Goal: Navigation & Orientation: Find specific page/section

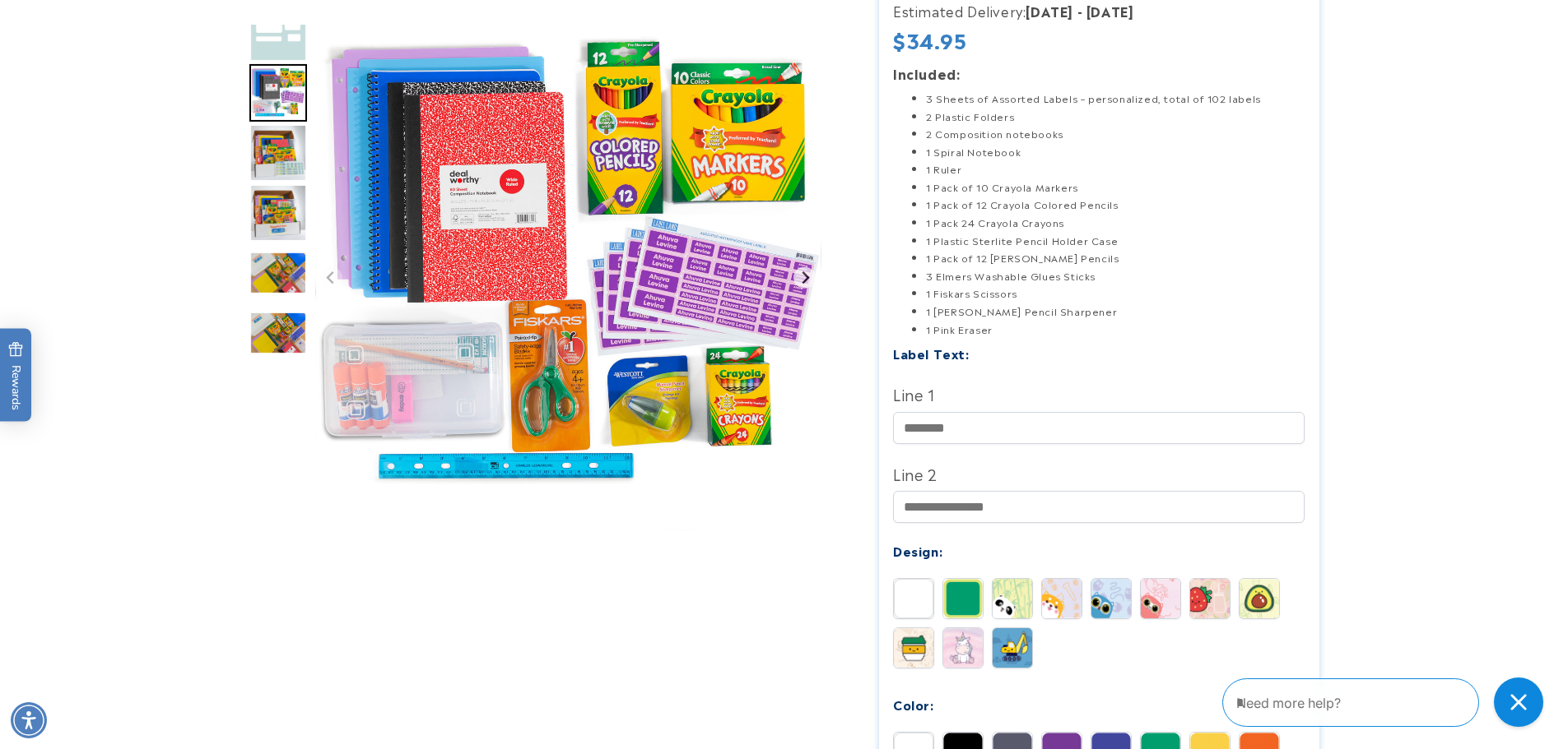
scroll to position [247, 0]
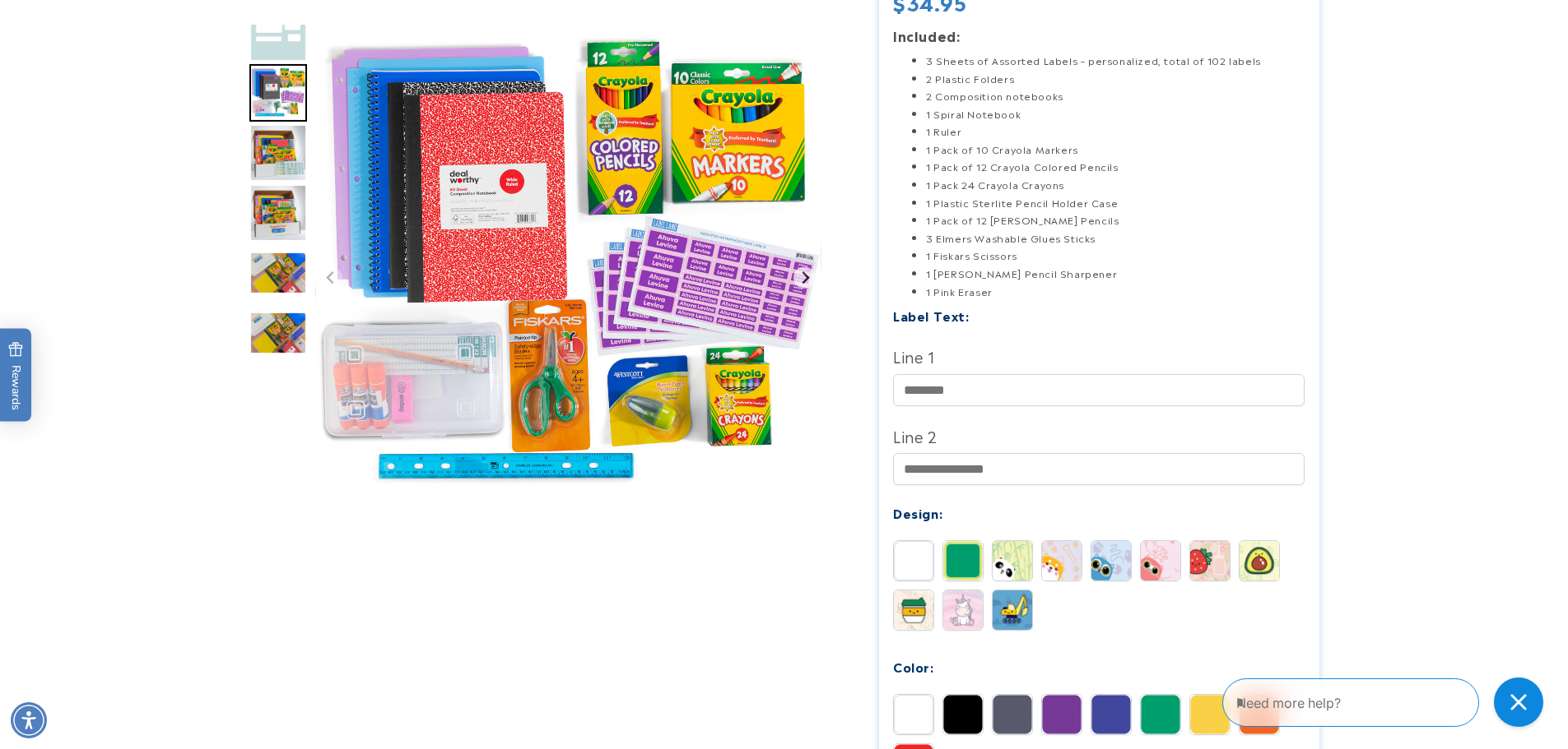
click at [282, 80] on img "Go to slide 3" at bounding box center [278, 92] width 57 height 57
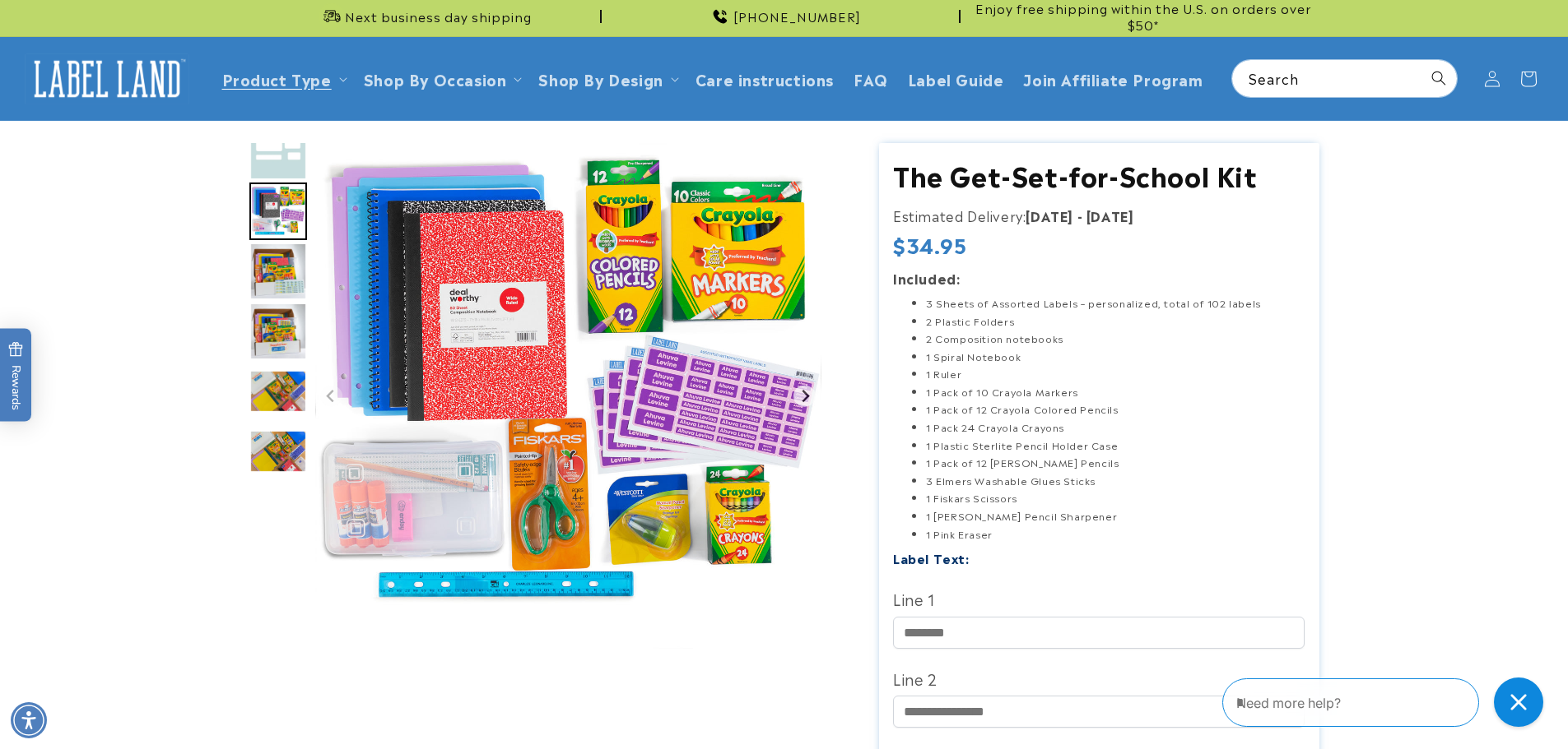
scroll to position [0, 0]
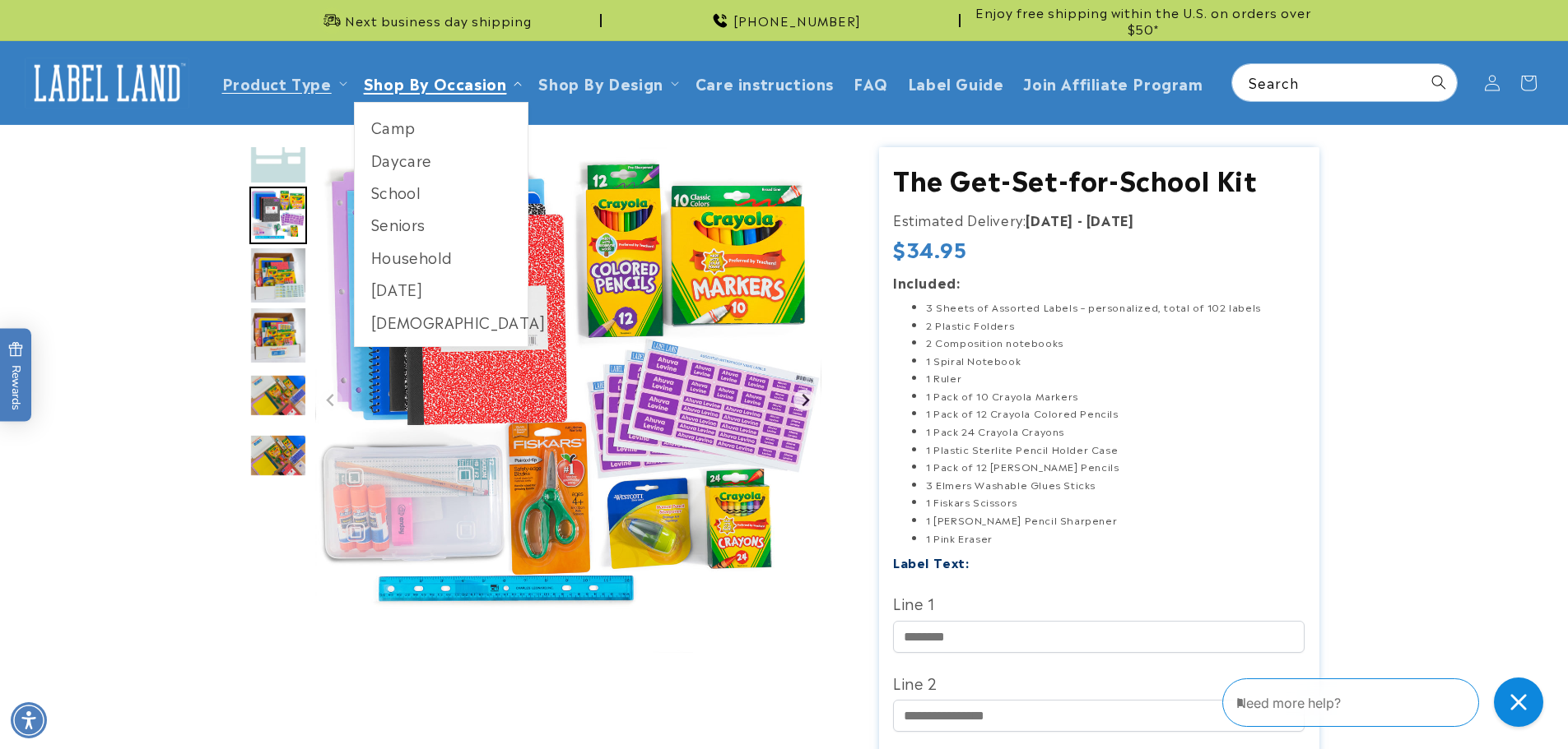
click at [495, 80] on span "Shop By Occasion" at bounding box center [435, 83] width 143 height 19
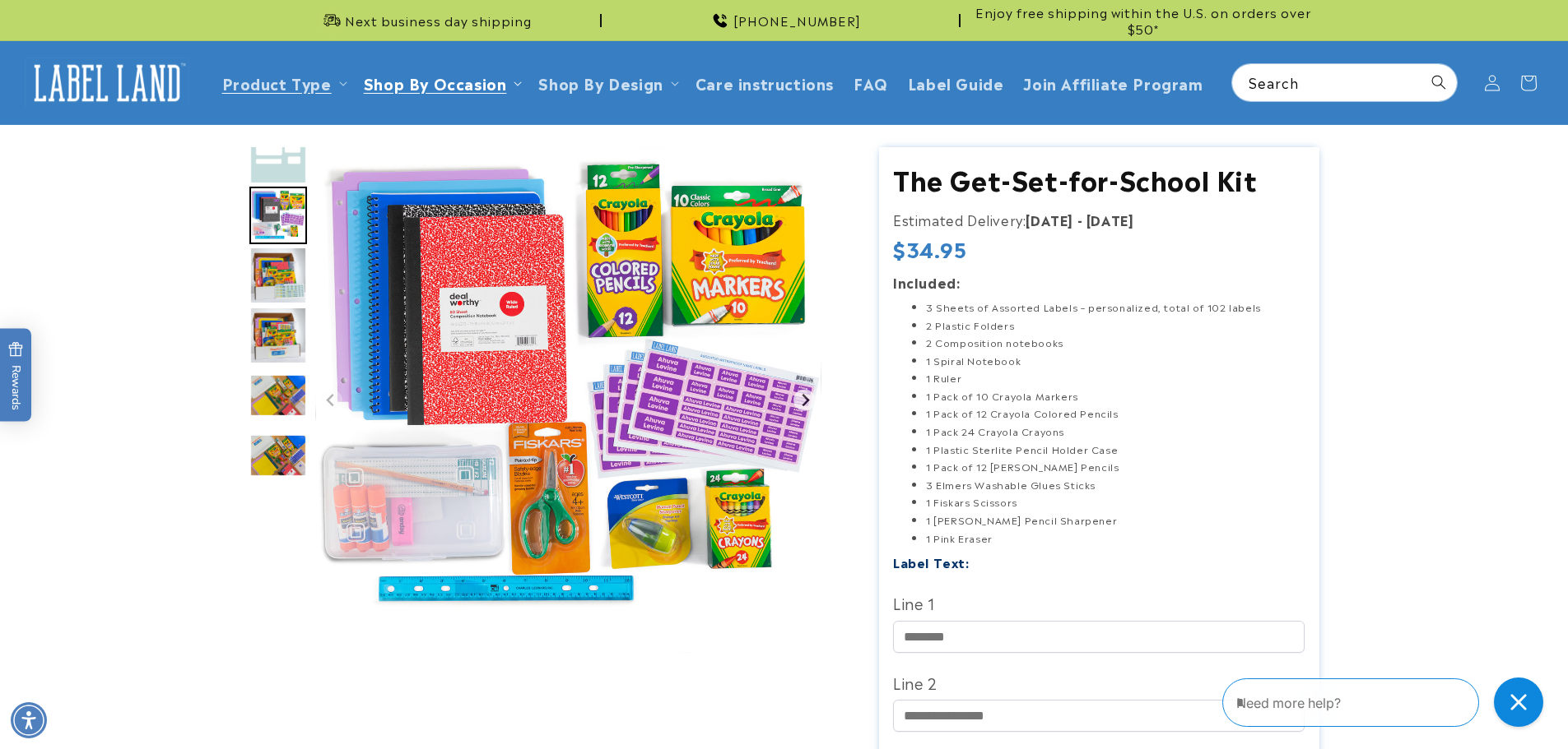
click at [492, 80] on span "Shop By Occasion" at bounding box center [435, 83] width 143 height 19
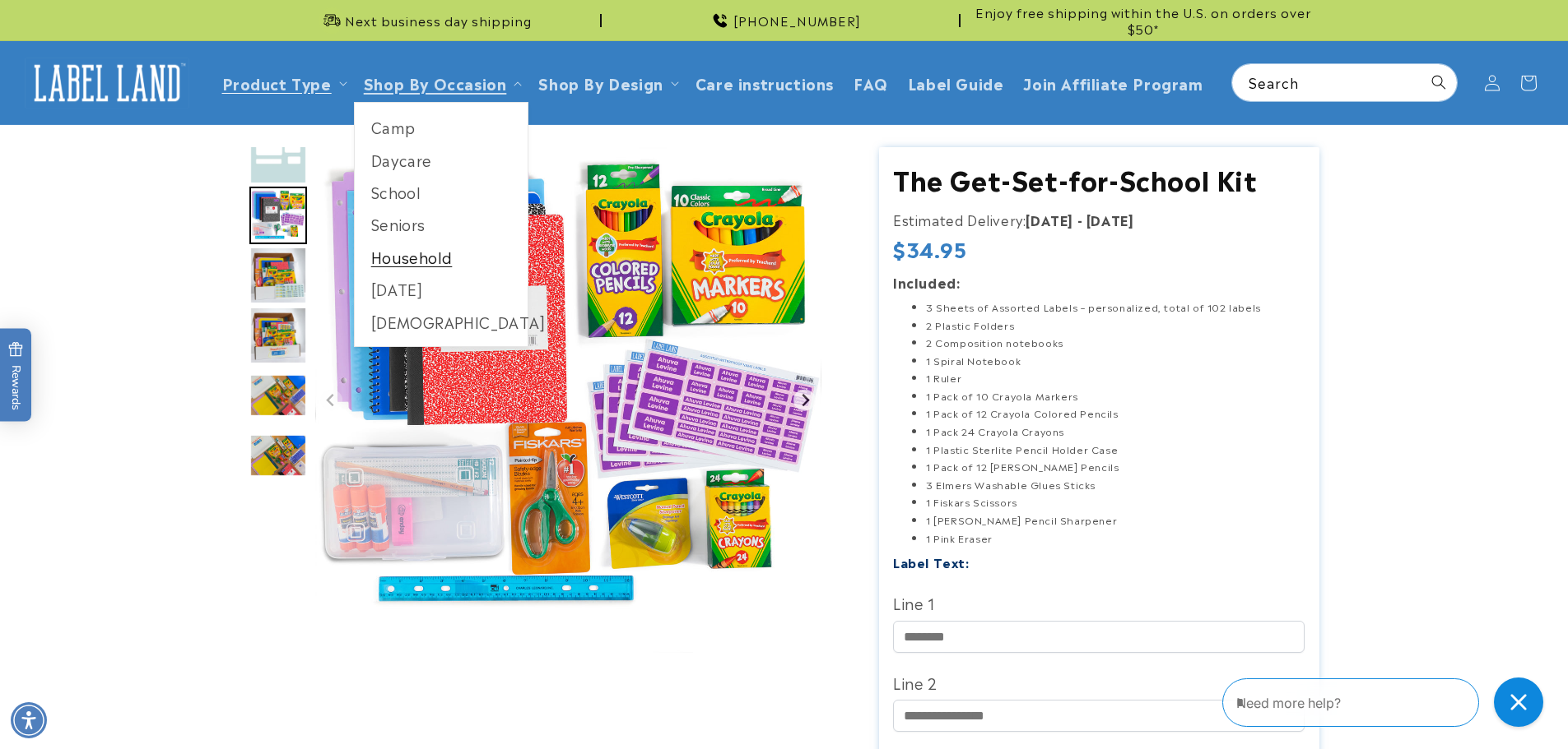
click at [438, 261] on link "Household" at bounding box center [441, 257] width 174 height 32
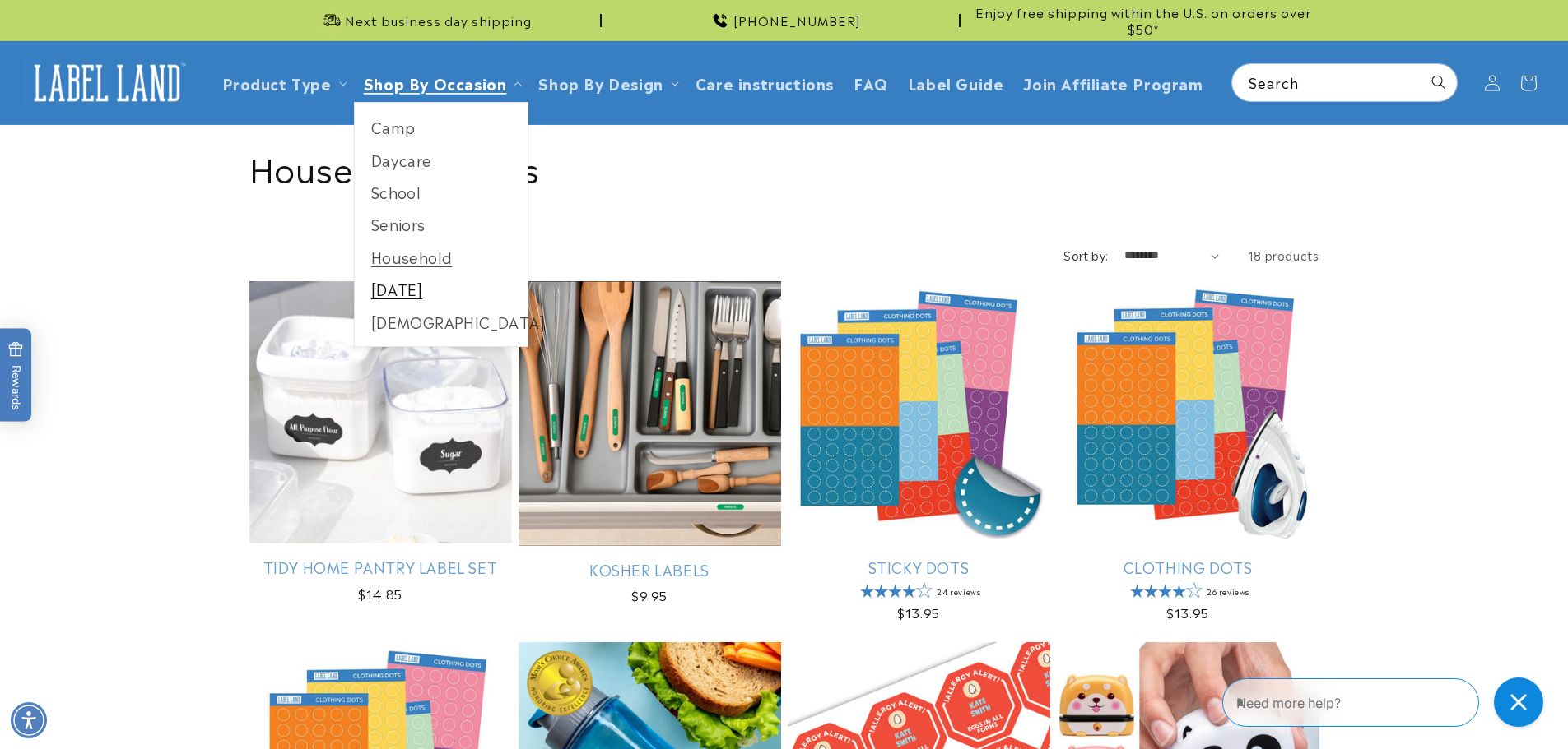
click at [394, 299] on link "[DATE]" at bounding box center [441, 289] width 174 height 32
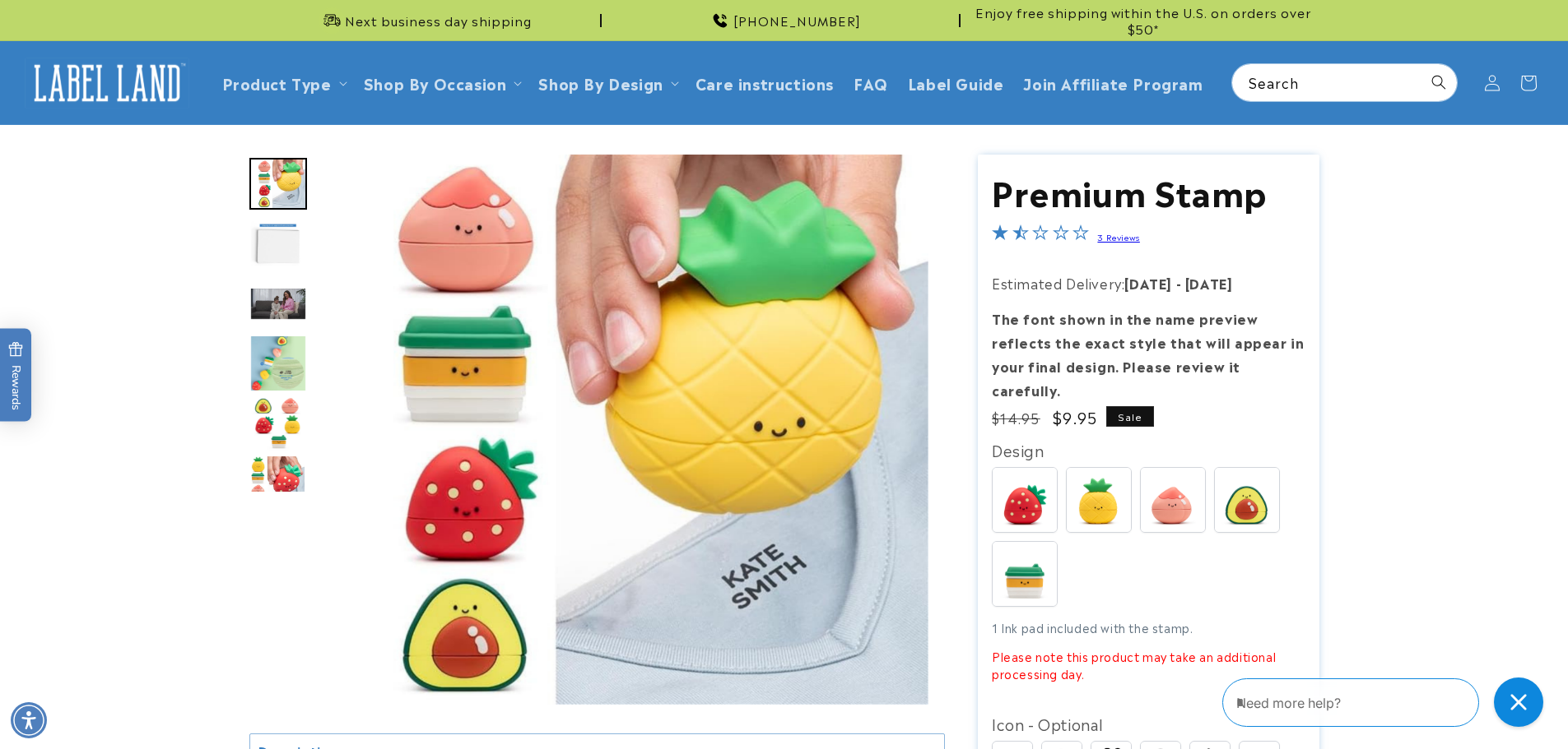
click at [284, 290] on img "Go to slide 3" at bounding box center [278, 304] width 57 height 34
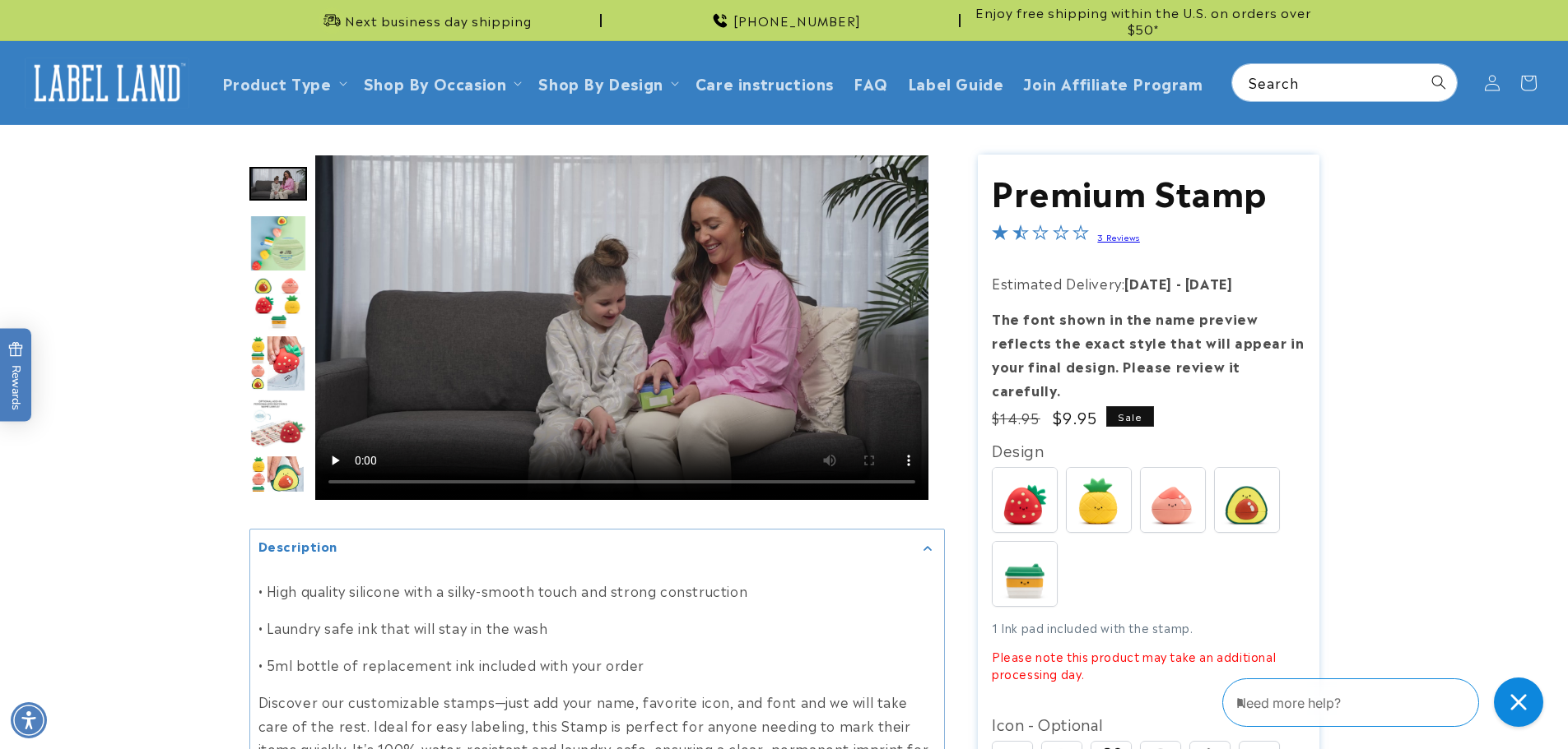
click at [295, 377] on img "Go to slide 6" at bounding box center [278, 363] width 56 height 57
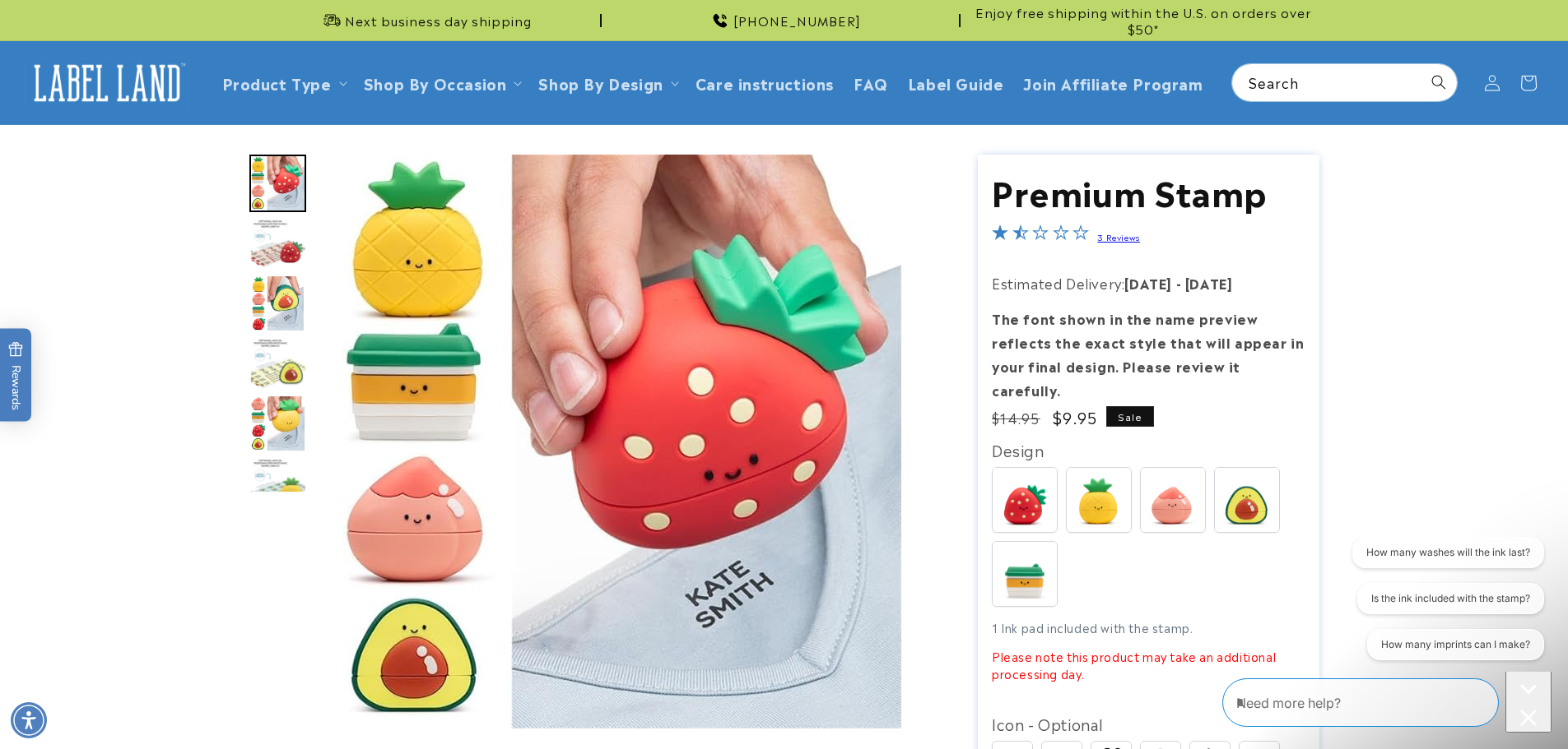
click at [283, 425] on img "Go to slide 10" at bounding box center [278, 423] width 56 height 57
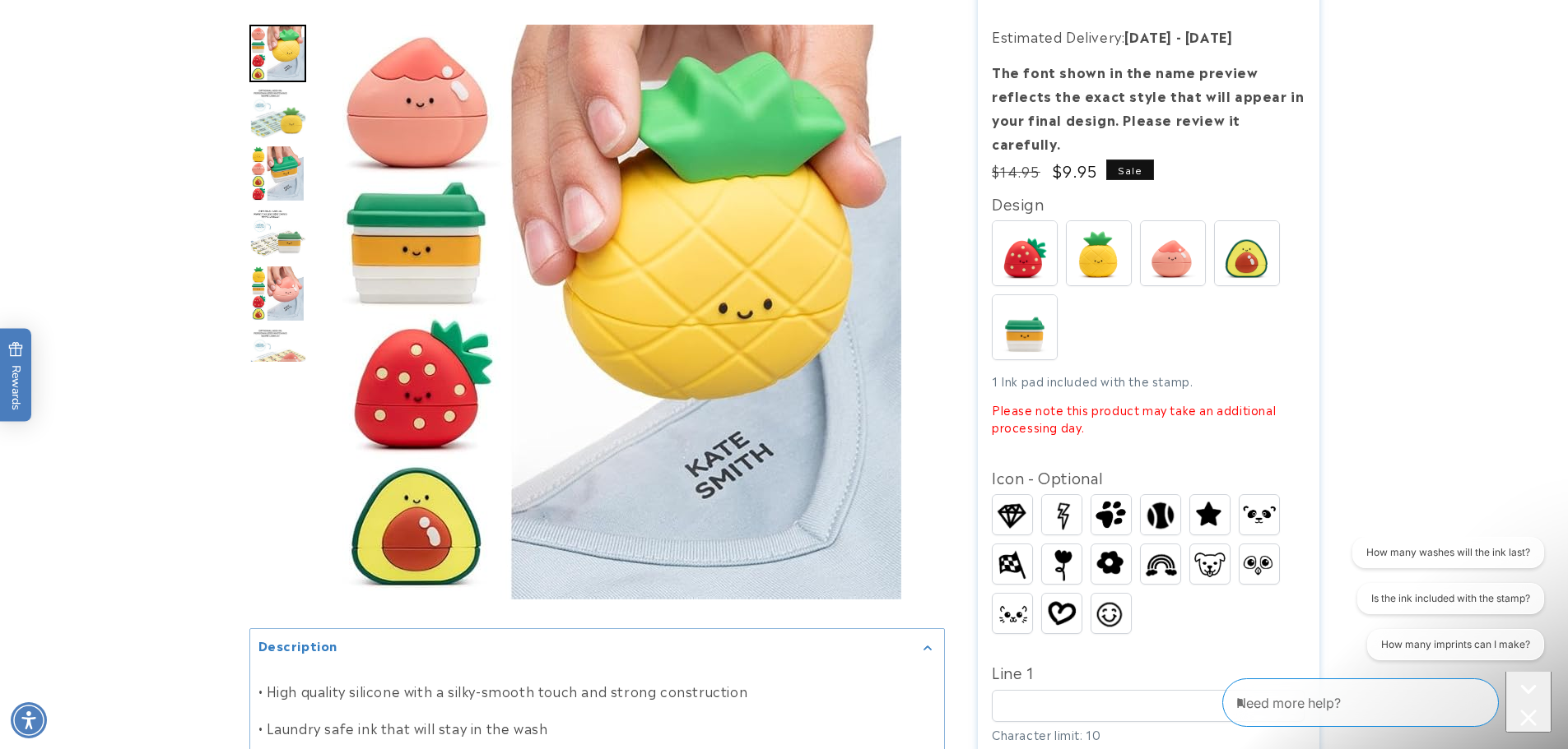
scroll to position [411, 0]
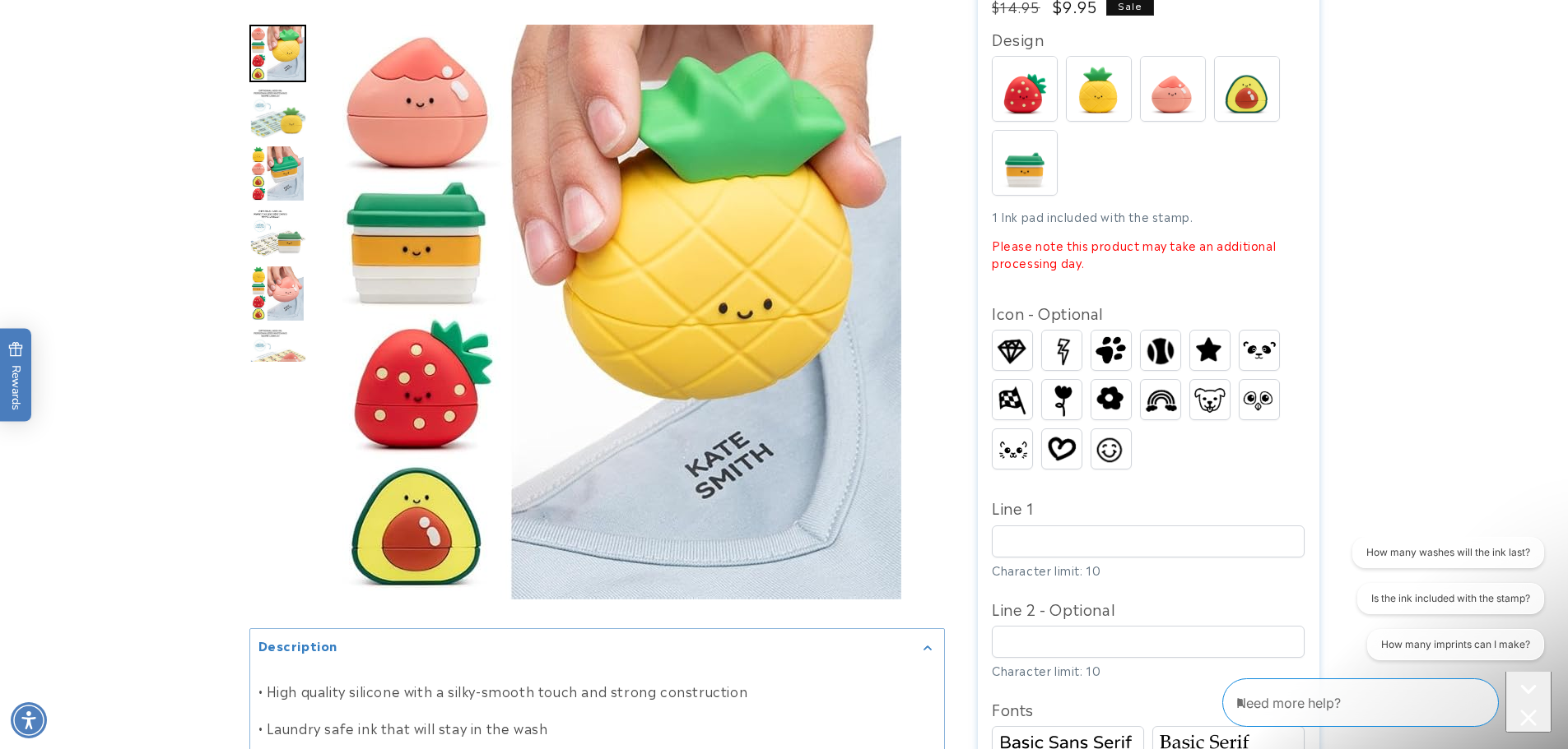
click at [423, 527] on img "Gallery Viewer" at bounding box center [622, 312] width 559 height 575
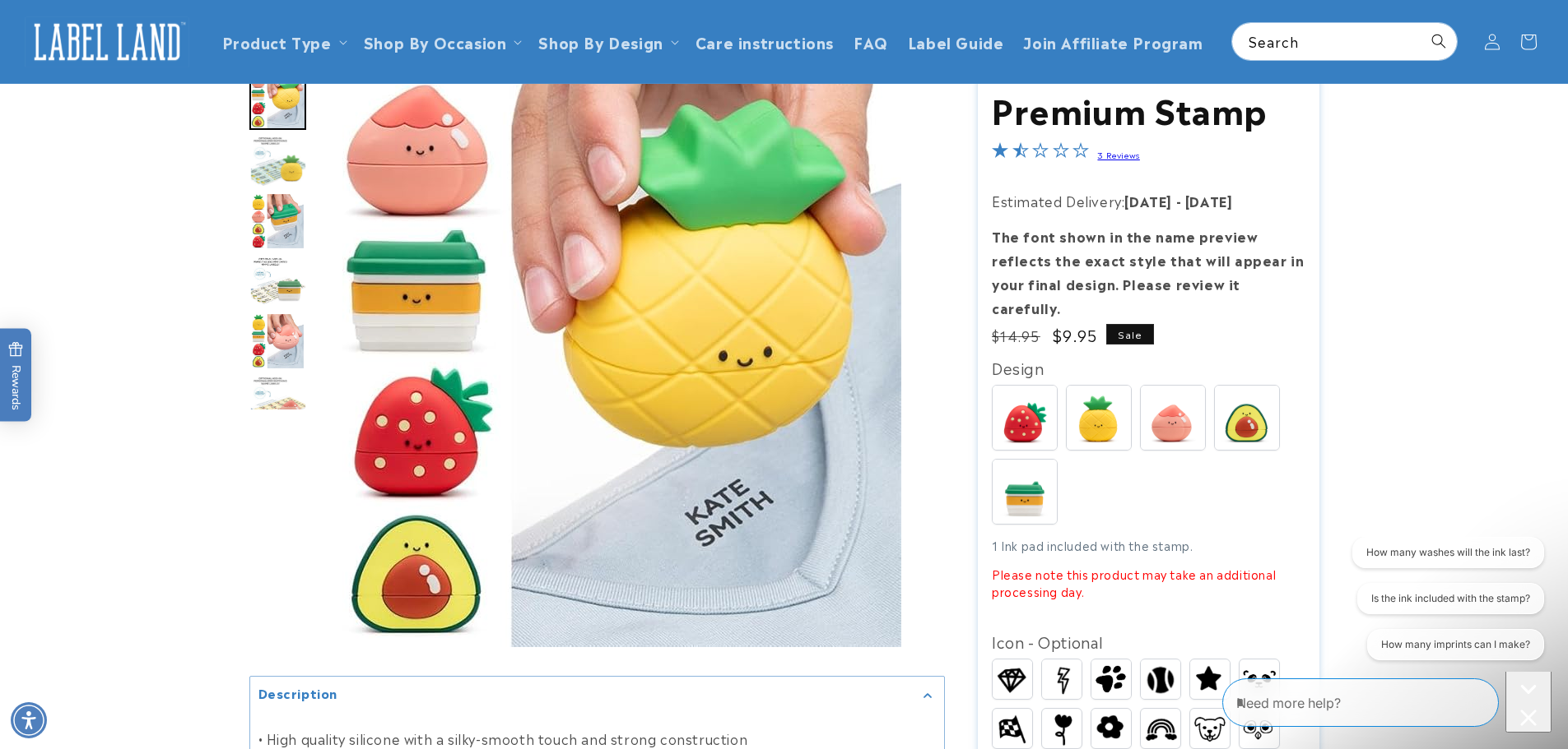
click at [447, 439] on img "Gallery Viewer" at bounding box center [622, 359] width 559 height 575
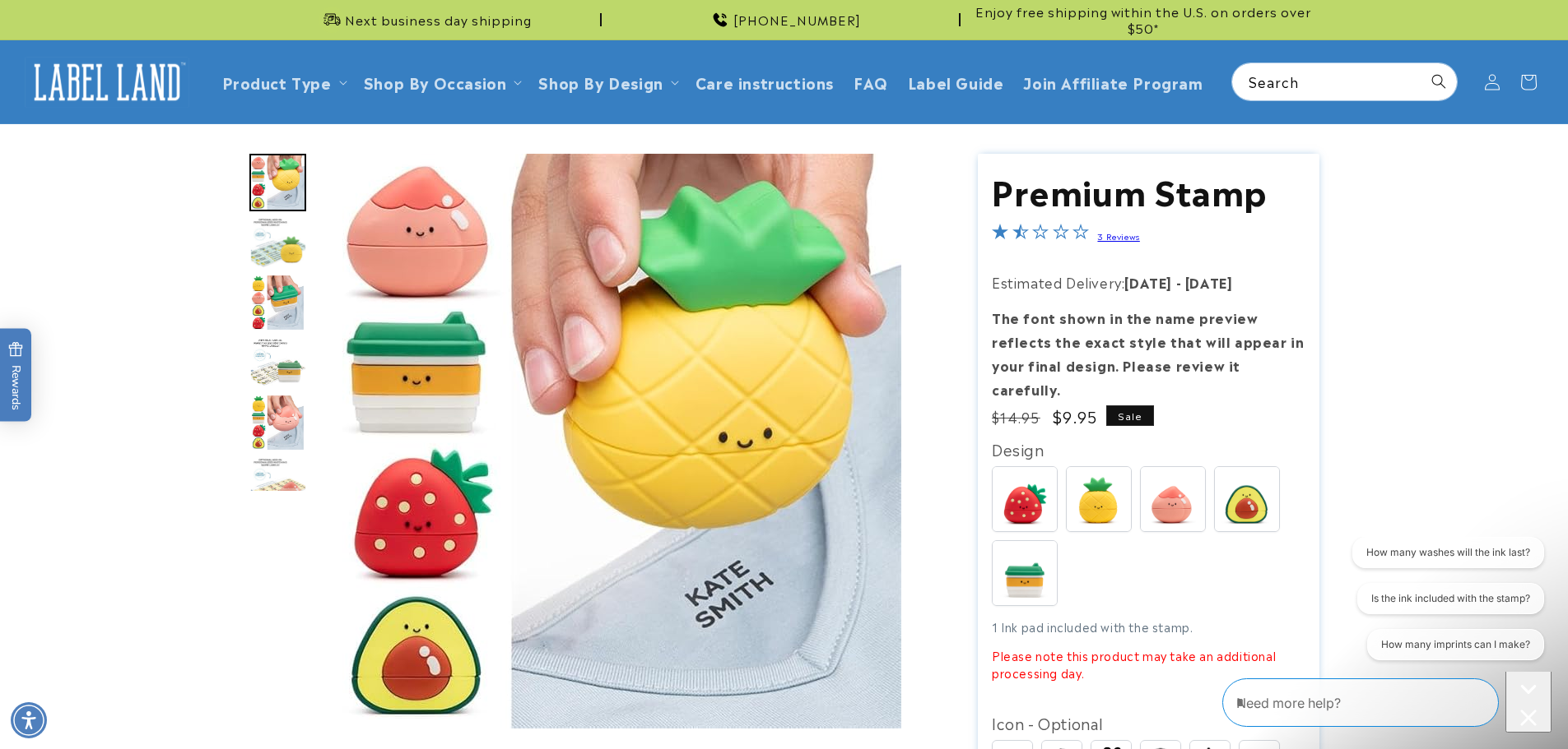
scroll to position [0, 0]
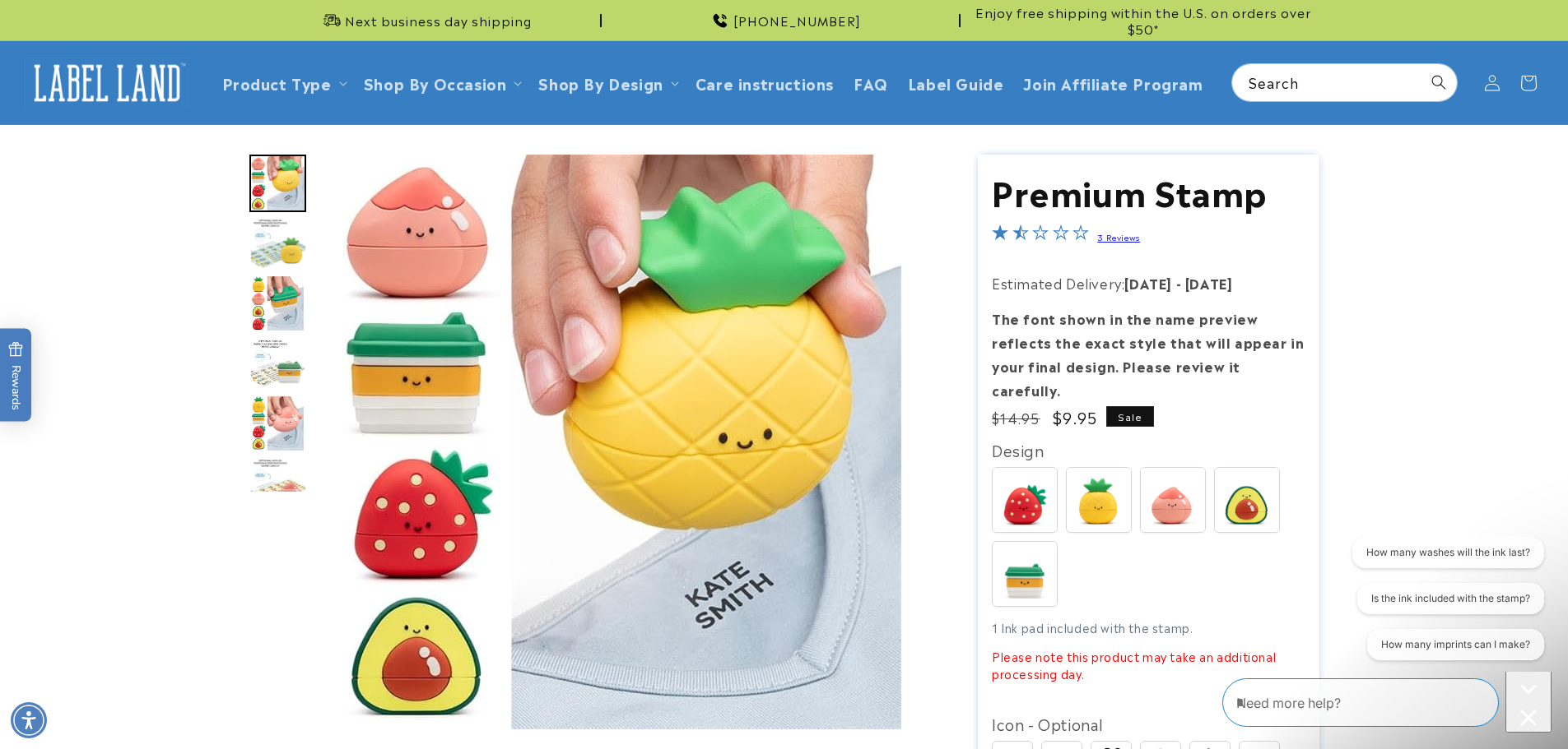
click at [434, 362] on img "Gallery Viewer" at bounding box center [622, 442] width 559 height 575
click at [419, 252] on img "Gallery Viewer" at bounding box center [622, 442] width 559 height 575
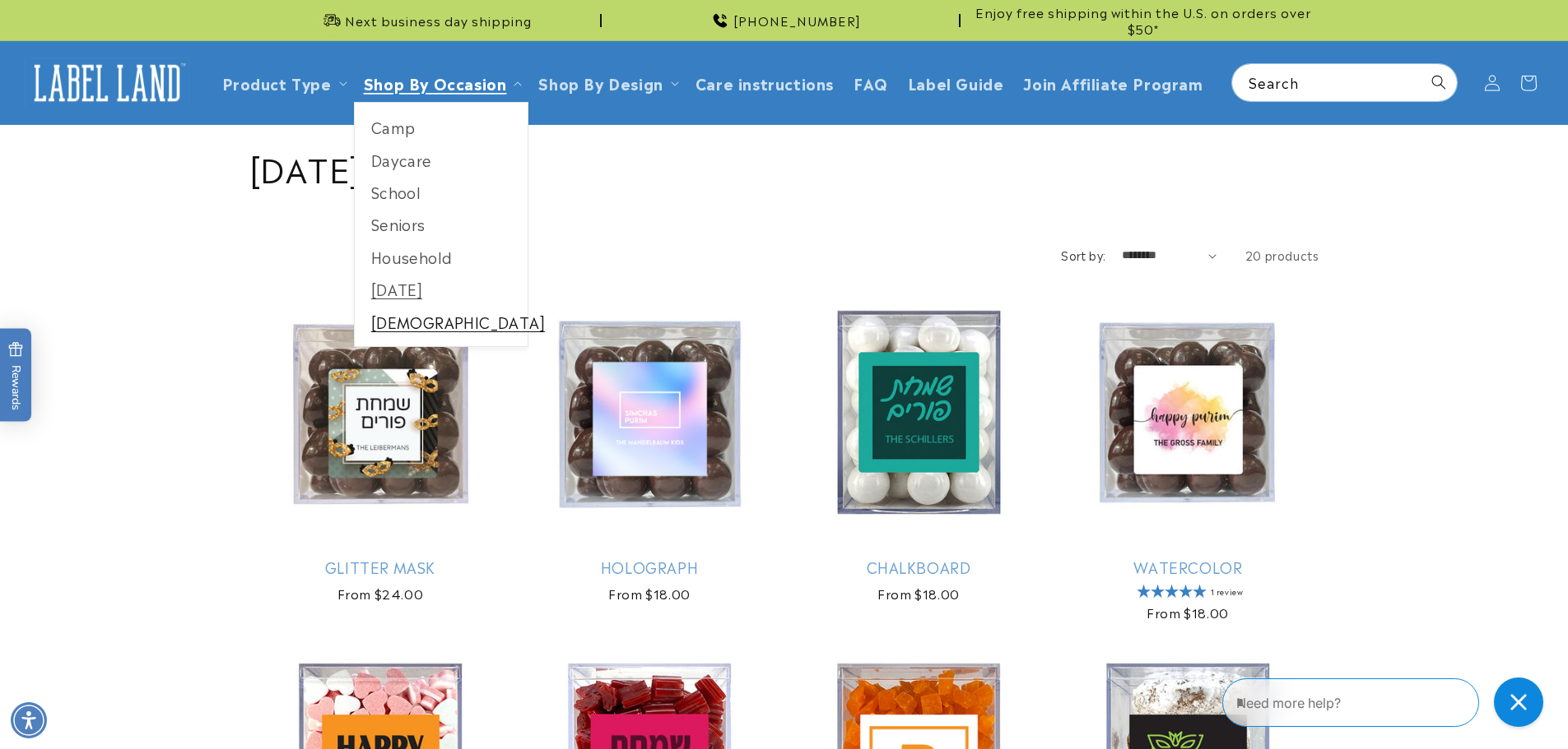
click at [400, 327] on link "[DEMOGRAPHIC_DATA]" at bounding box center [441, 322] width 174 height 32
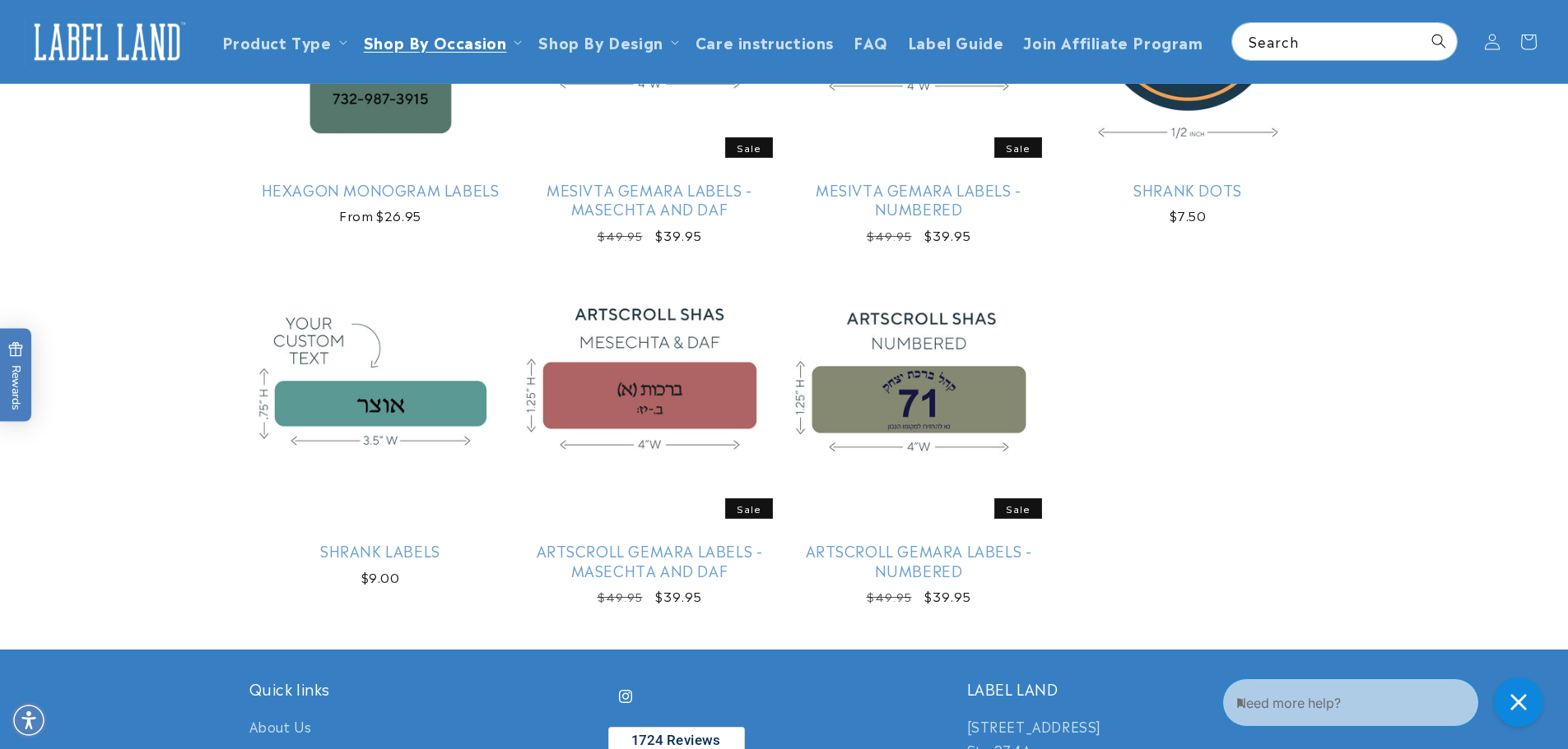
scroll to position [658, 0]
